Goal: Information Seeking & Learning: Learn about a topic

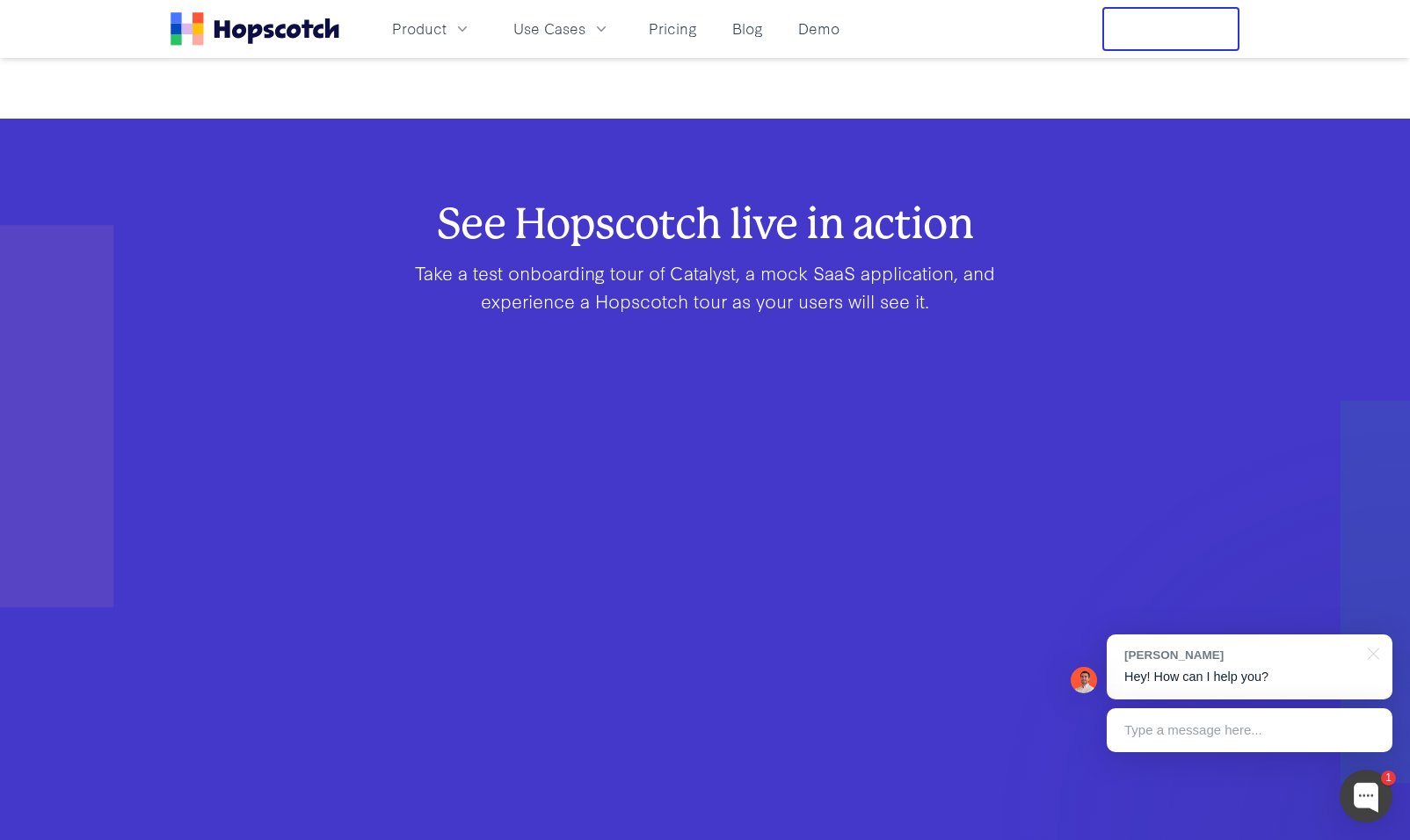
scroll to position [960, 0]
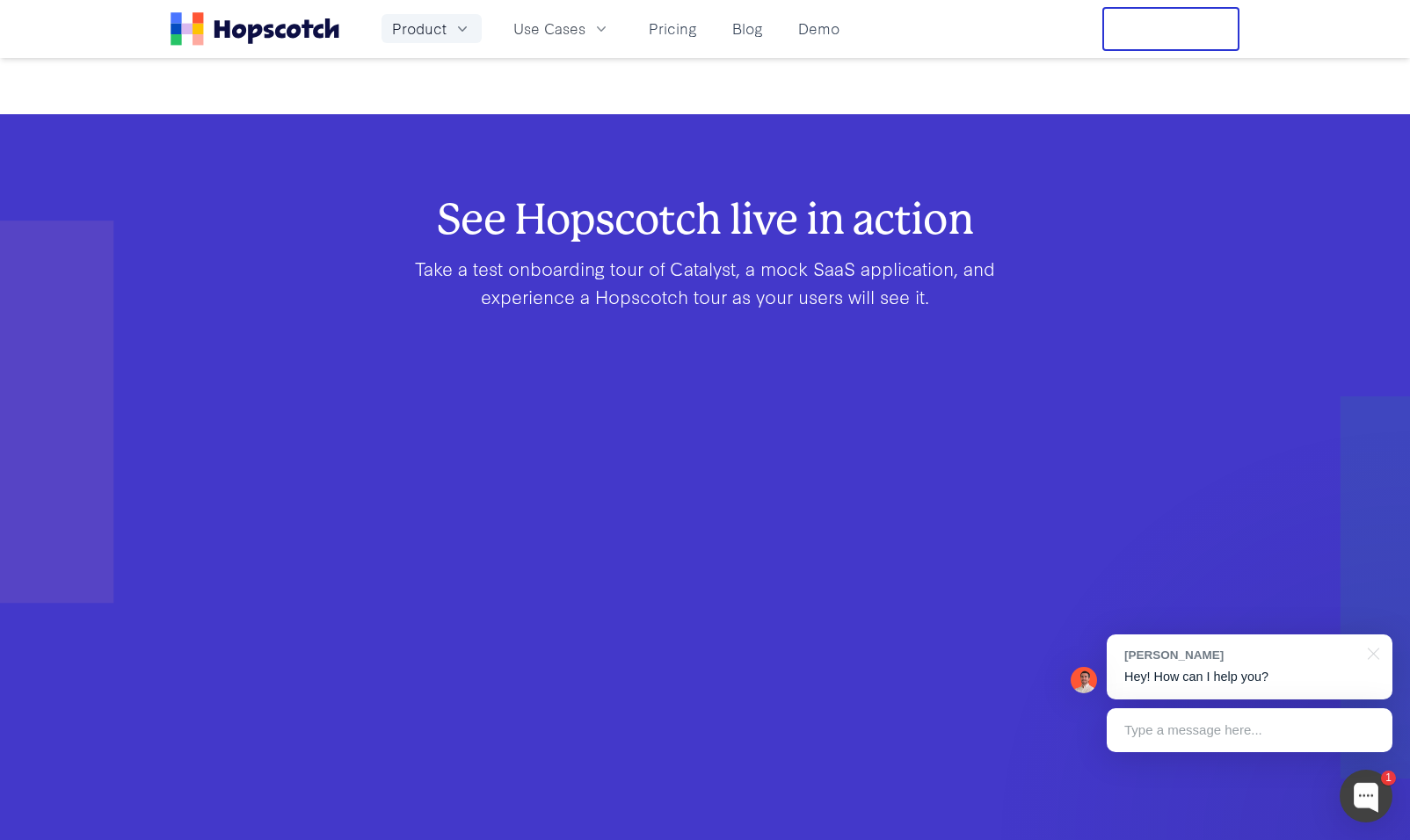
click at [451, 28] on button "Product" at bounding box center [432, 28] width 101 height 29
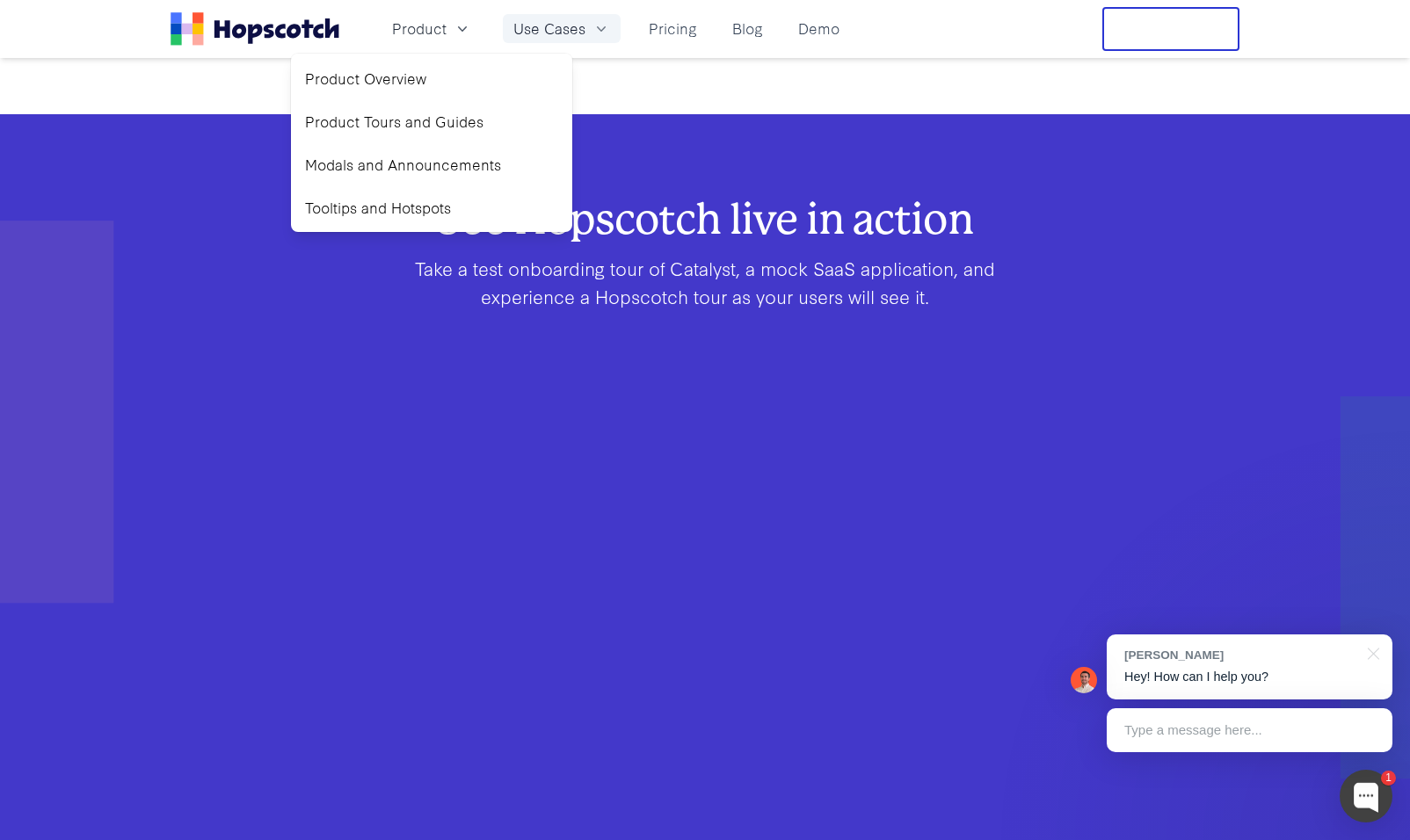
click at [543, 24] on span "Use Cases" at bounding box center [549, 29] width 72 height 22
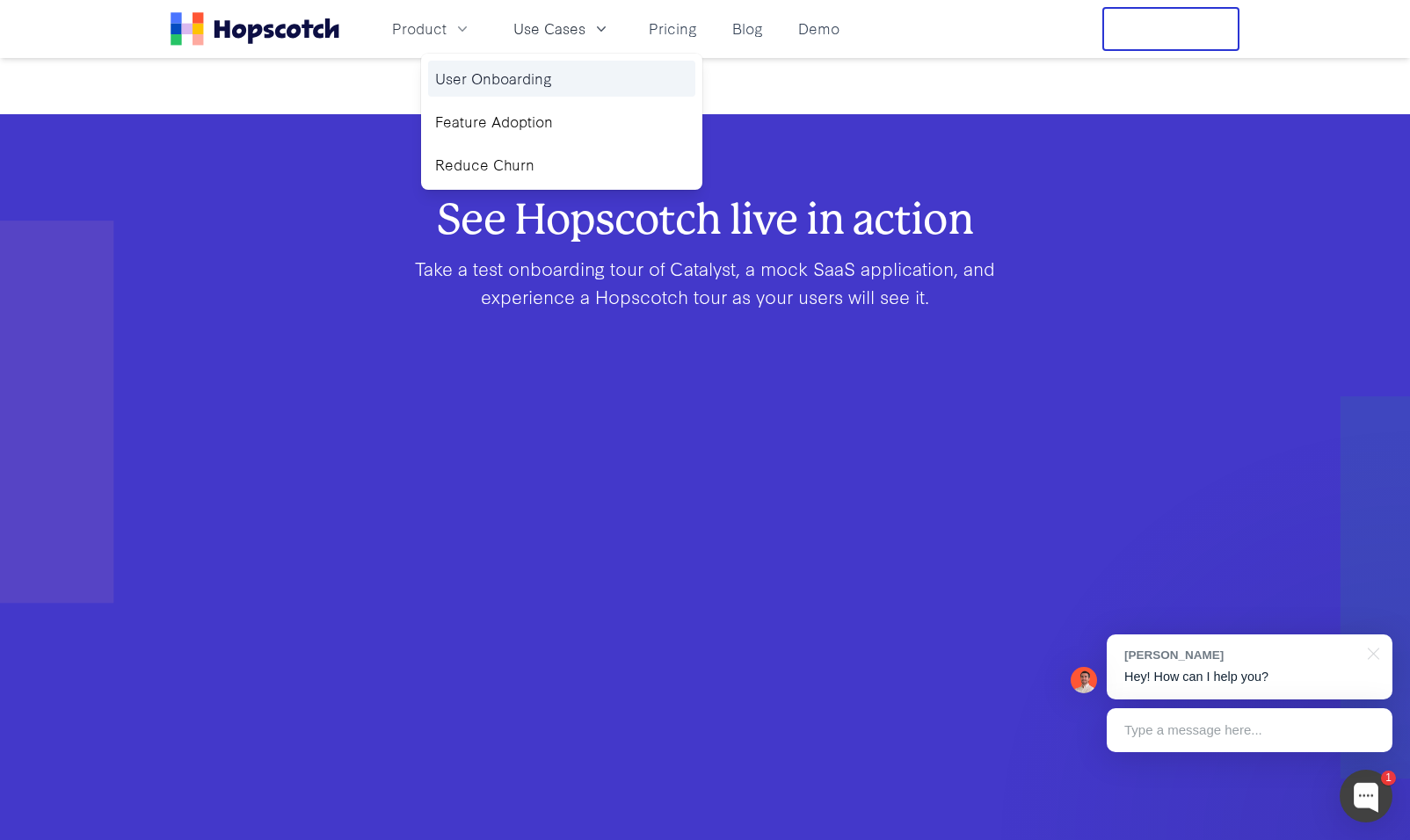
click at [553, 75] on link "User Onboarding" at bounding box center [562, 78] width 268 height 37
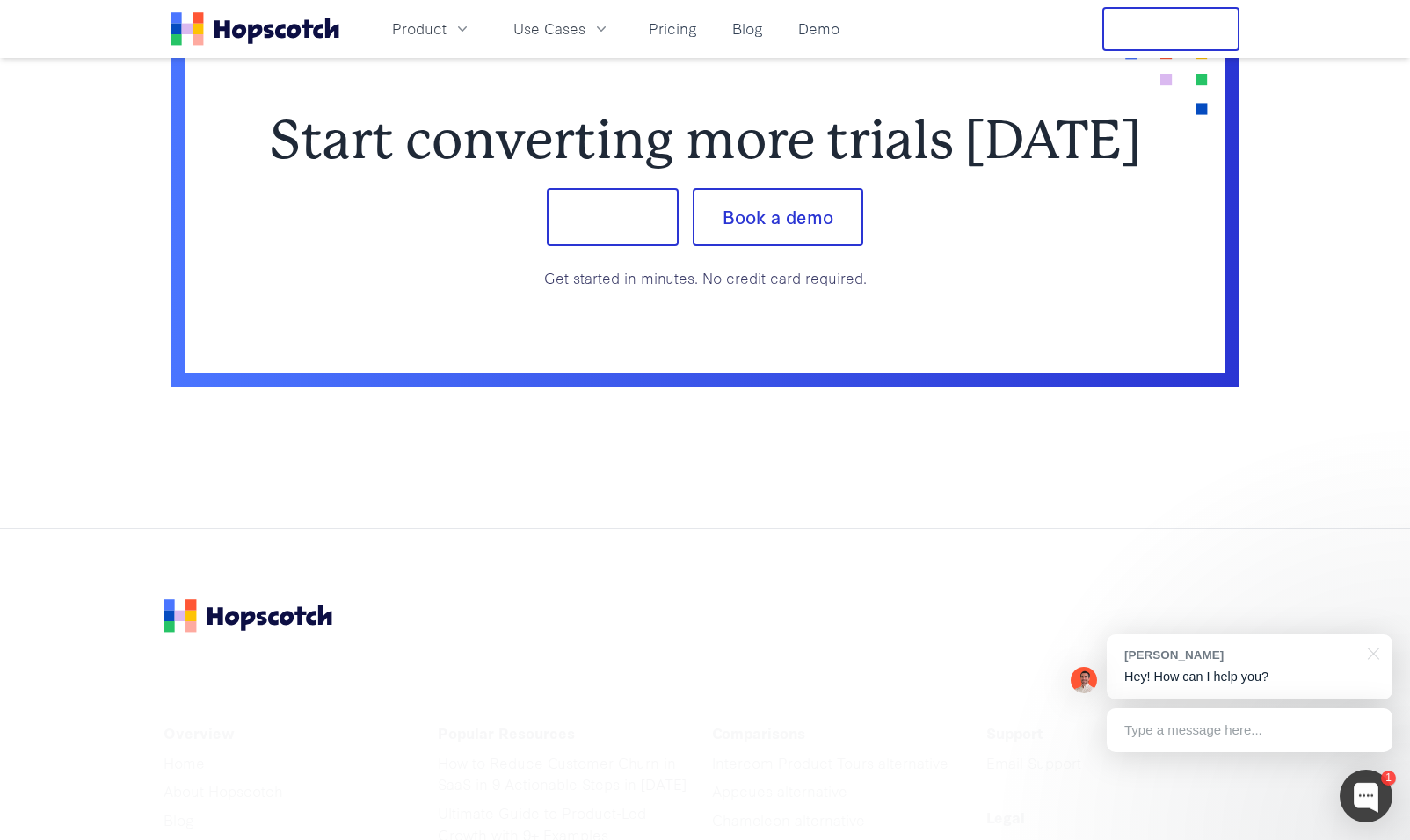
scroll to position [4355, 0]
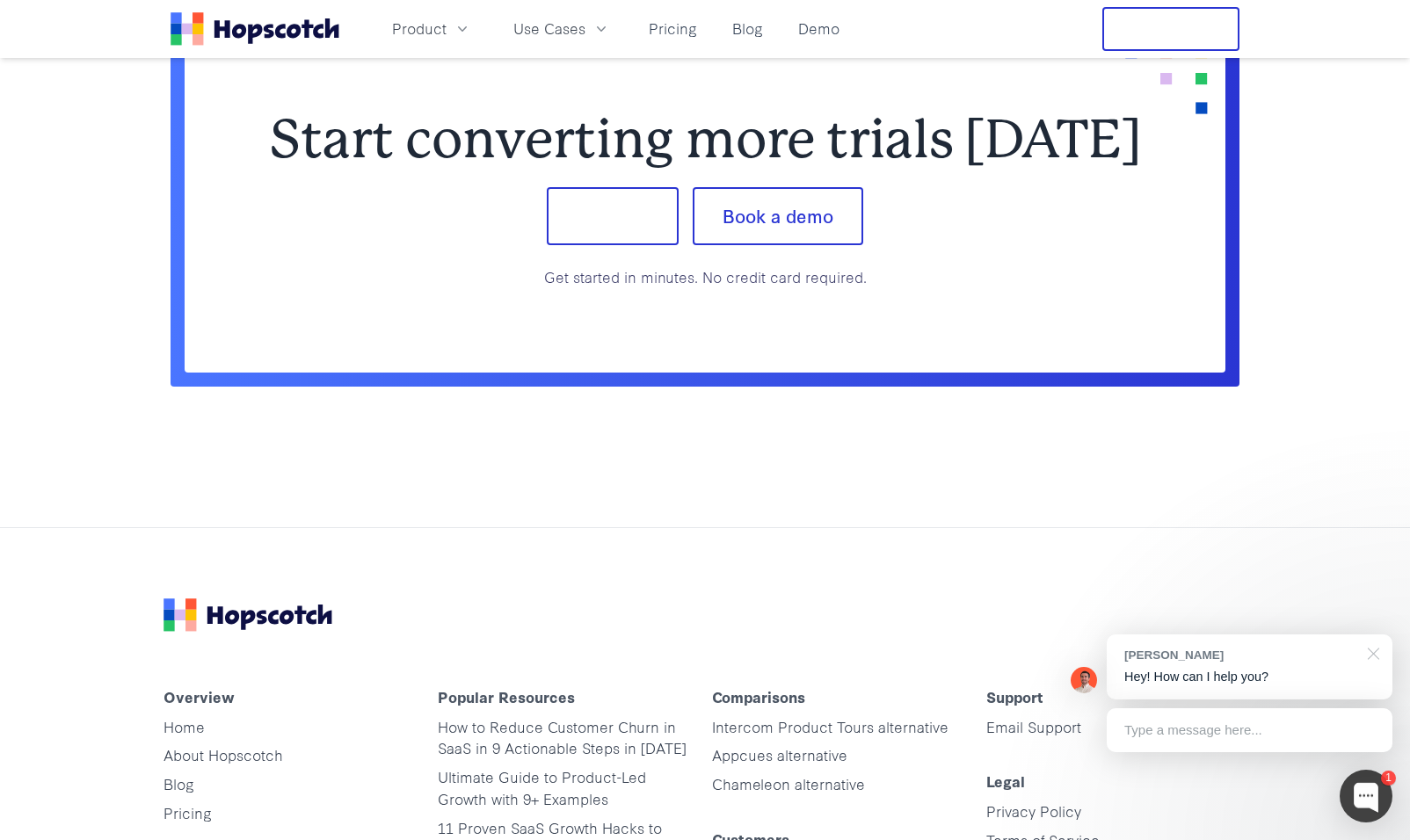
click at [1372, 653] on div at bounding box center [1371, 652] width 44 height 37
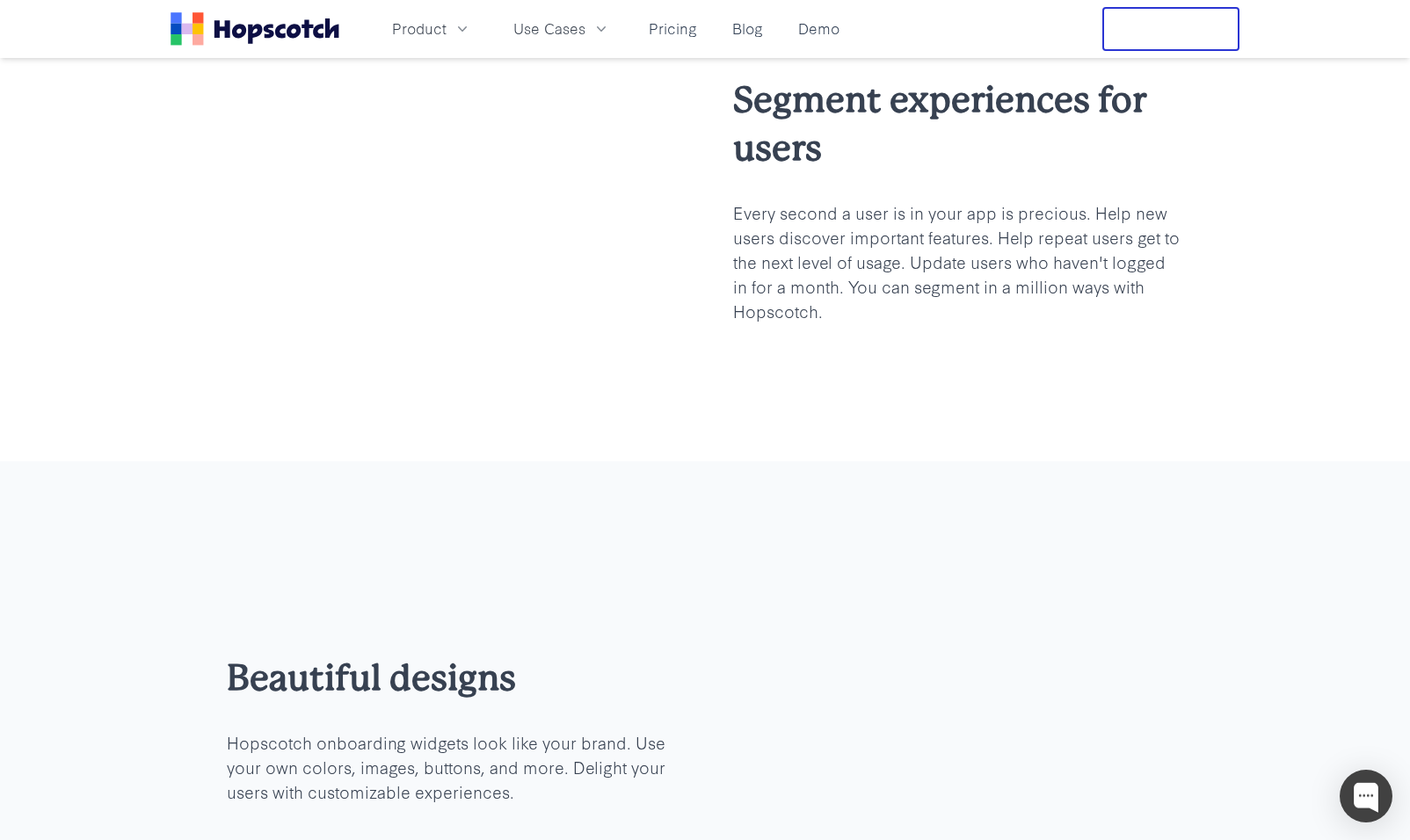
scroll to position [1036, 0]
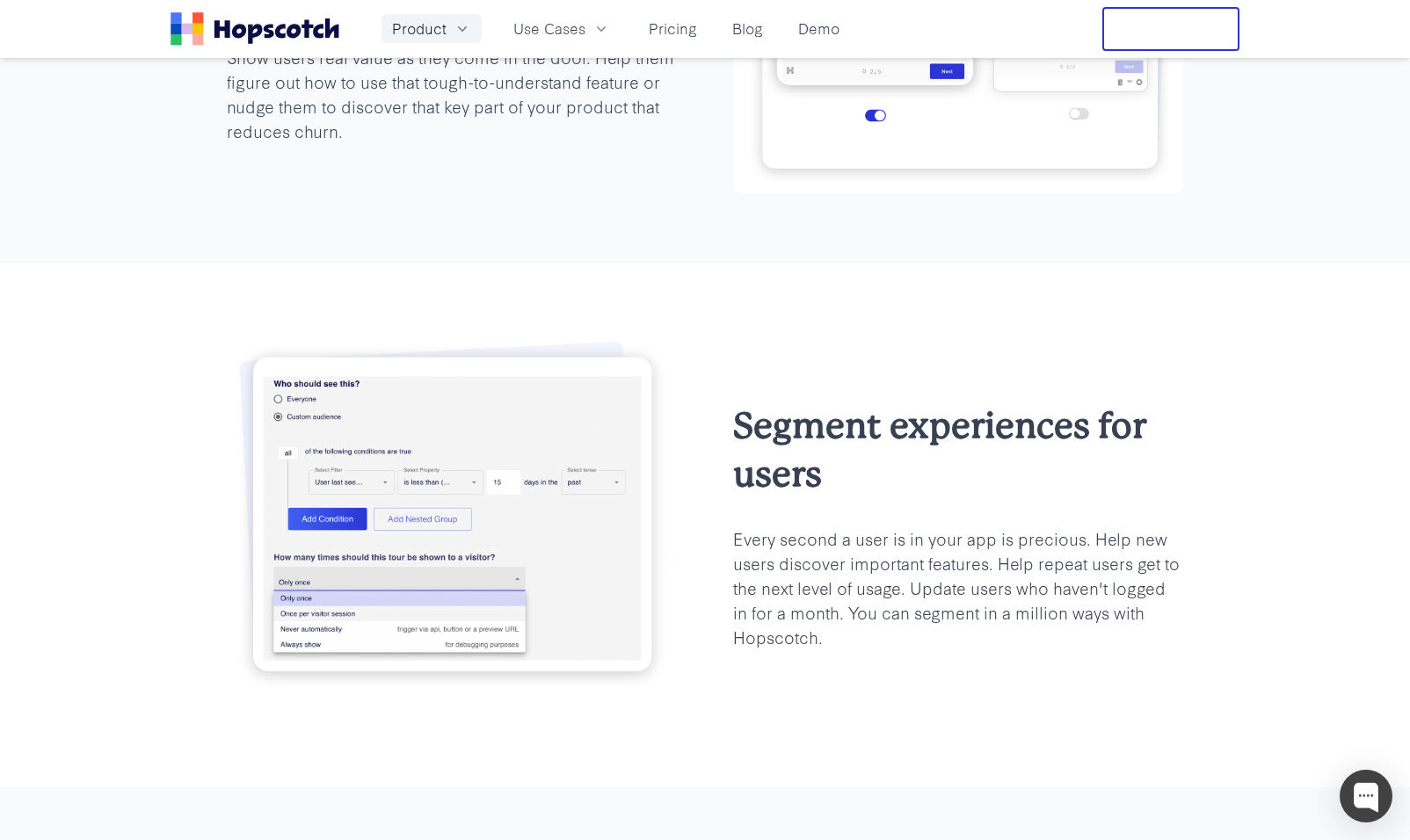
click at [438, 38] on span "Product" at bounding box center [419, 29] width 54 height 22
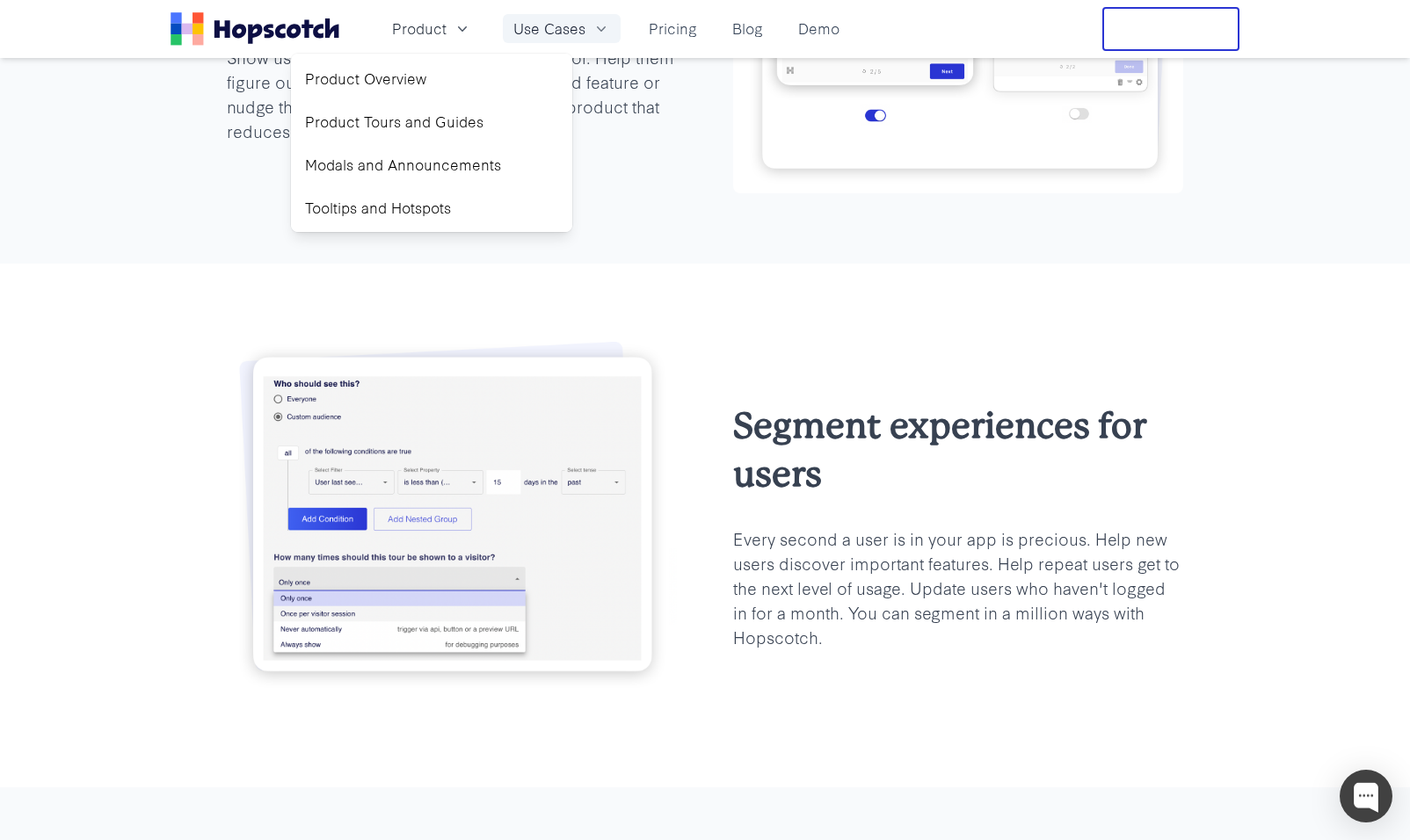
click at [570, 22] on span "Use Cases" at bounding box center [549, 29] width 72 height 22
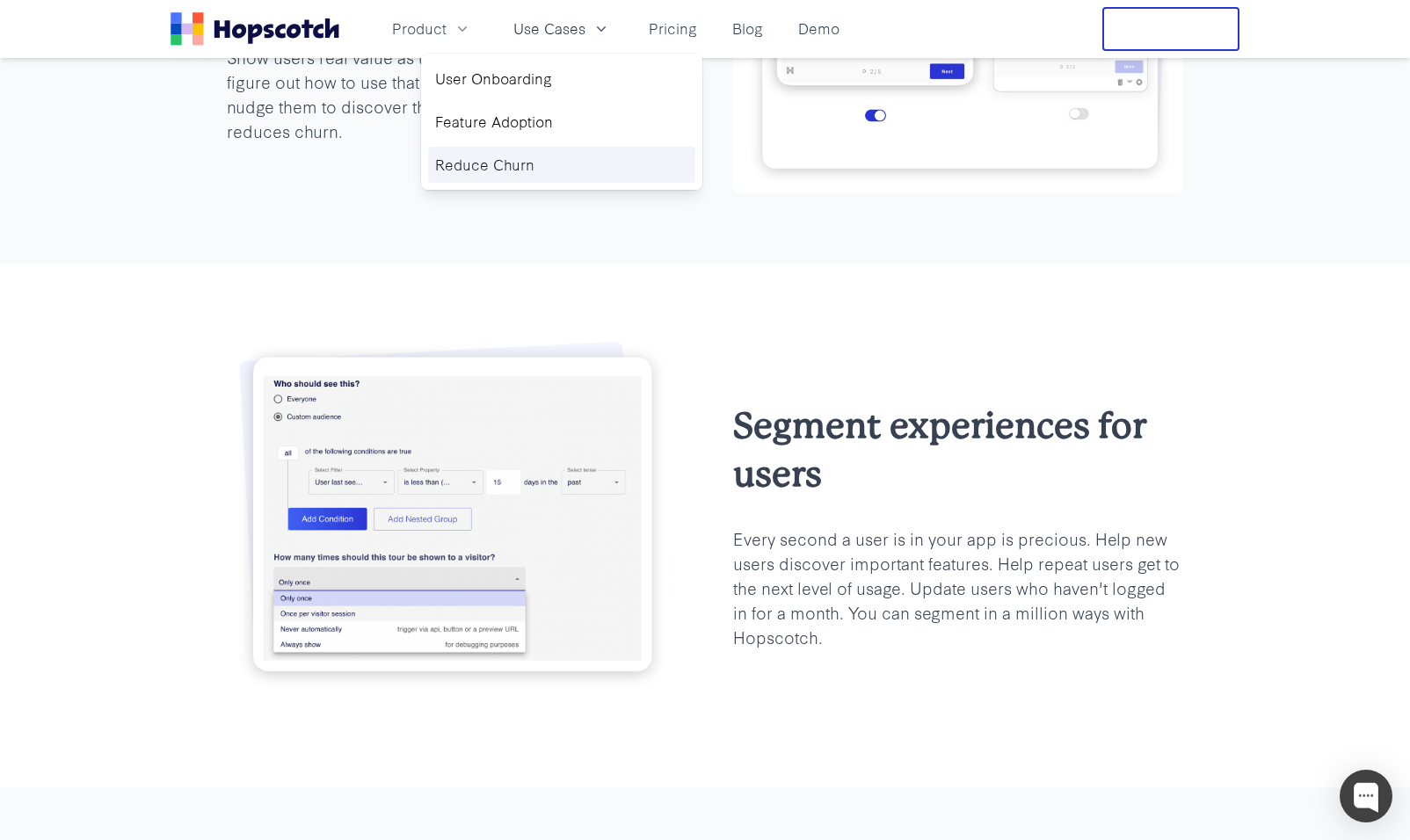
click at [550, 170] on link "Reduce Churn" at bounding box center [562, 165] width 268 height 37
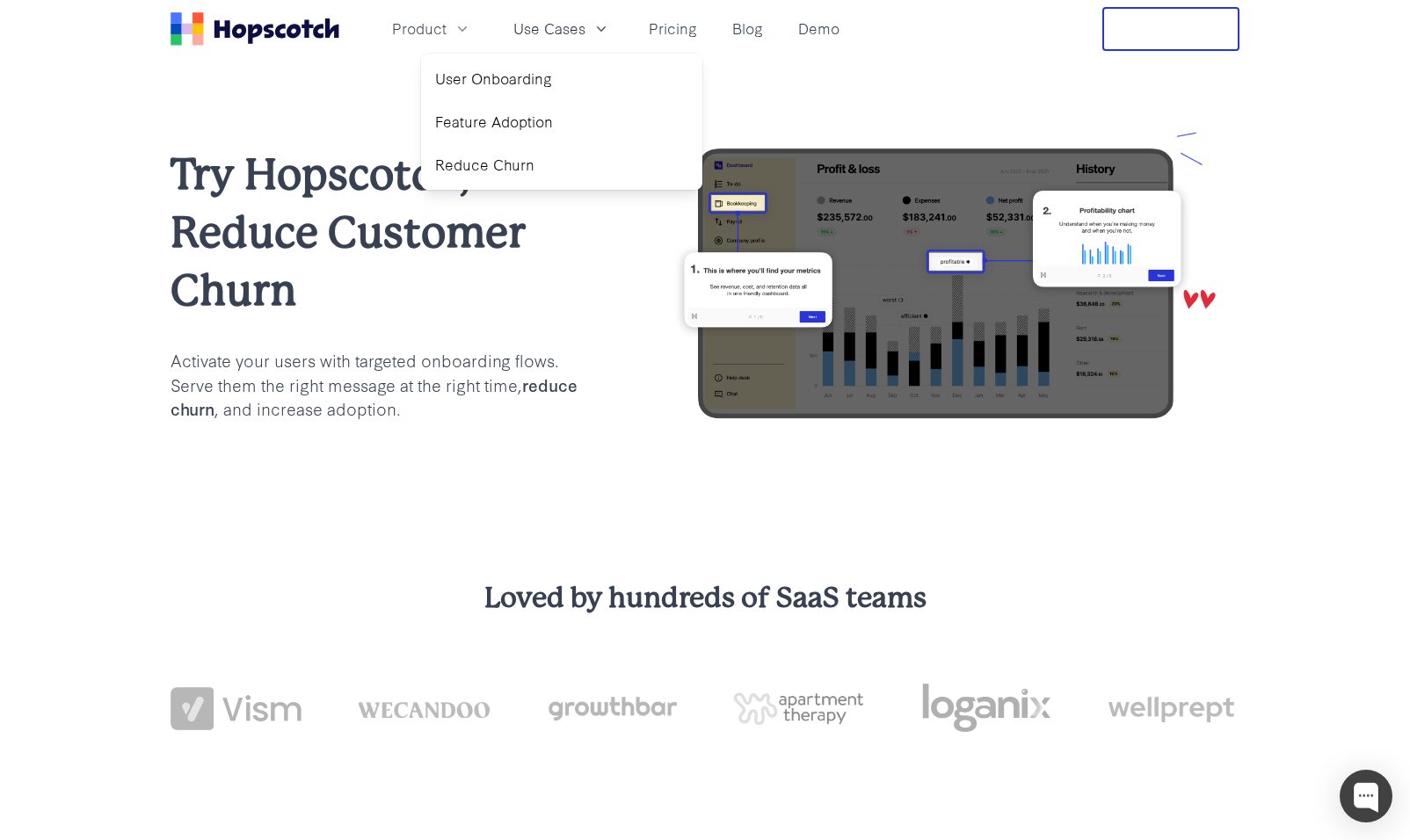
click at [562, 289] on h1 "Try Hopscotch, Reduce Customer Churn" at bounding box center [377, 233] width 413 height 174
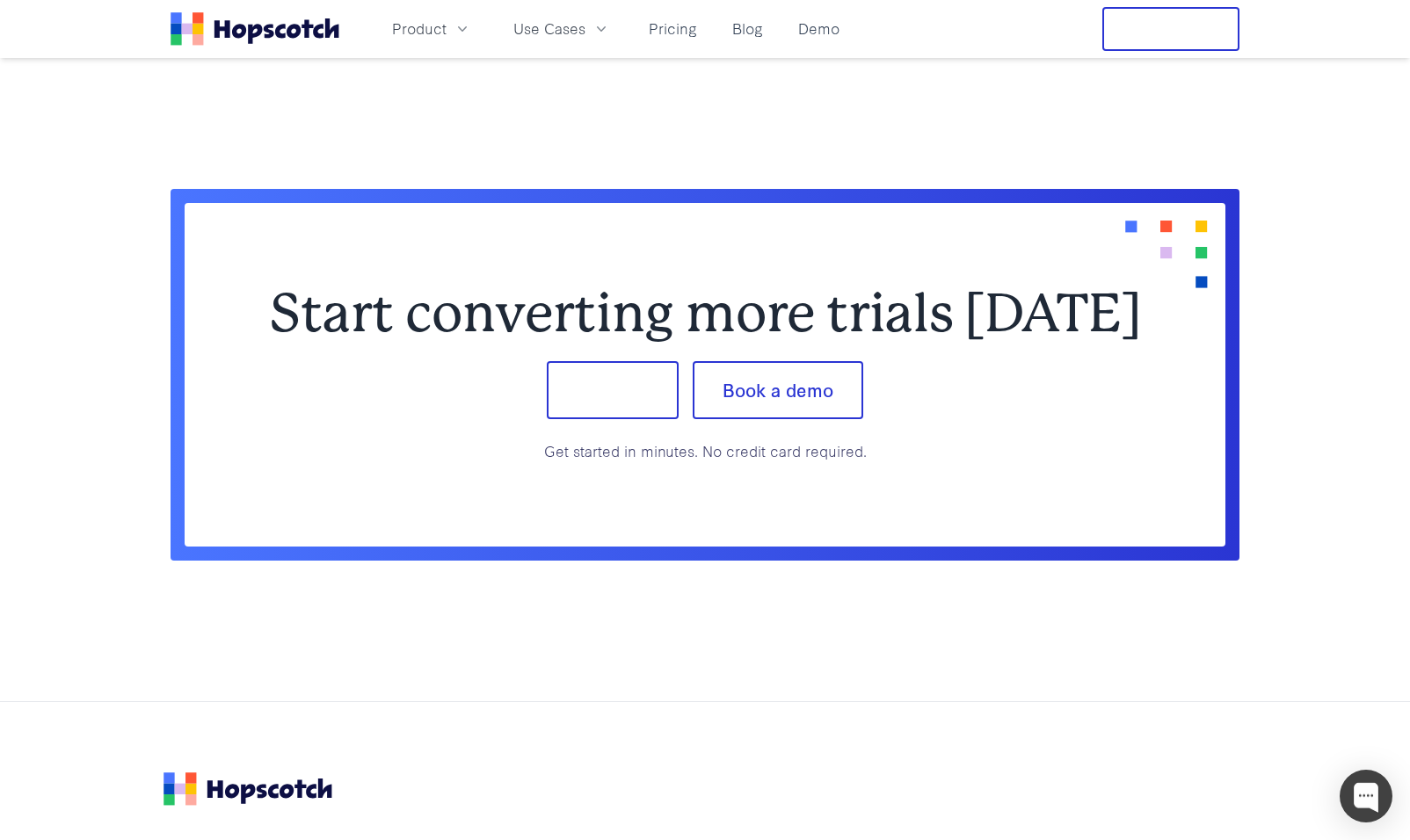
scroll to position [4747, 0]
